Goal: Go to known website: Access a specific website the user already knows

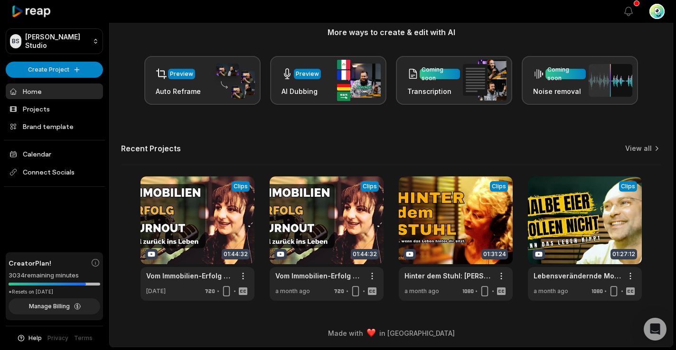
scroll to position [123, 0]
click at [457, 220] on link at bounding box center [456, 239] width 114 height 124
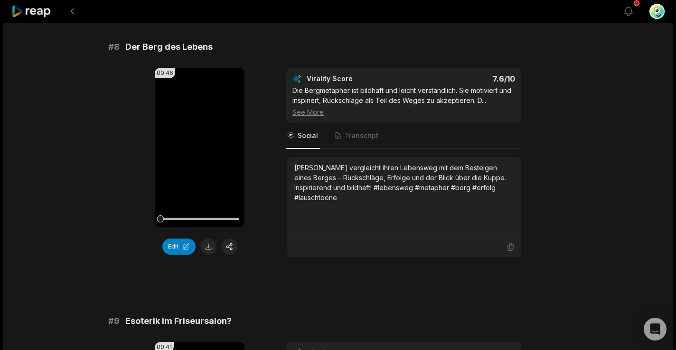
scroll to position [2062, 0]
